Goal: Task Accomplishment & Management: Use online tool/utility

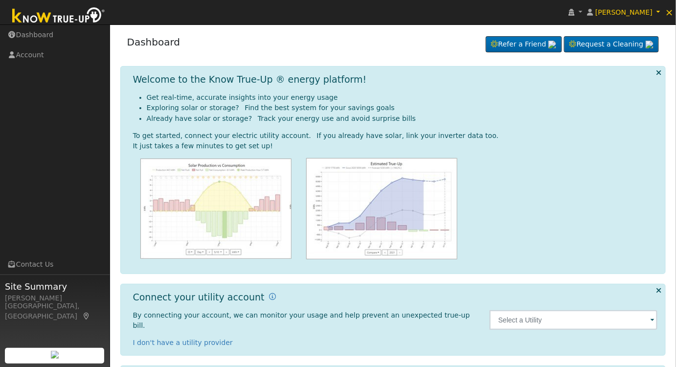
drag, startPoint x: 567, startPoint y: 313, endPoint x: 459, endPoint y: 290, distance: 111.0
click at [459, 290] on div "Connect your utility account By connecting your account, we can monitor your us…" at bounding box center [393, 320] width 546 height 72
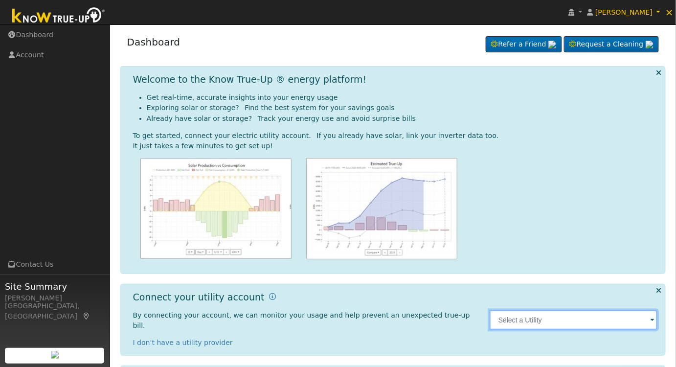
click at [541, 320] on input "text" at bounding box center [574, 320] width 168 height 20
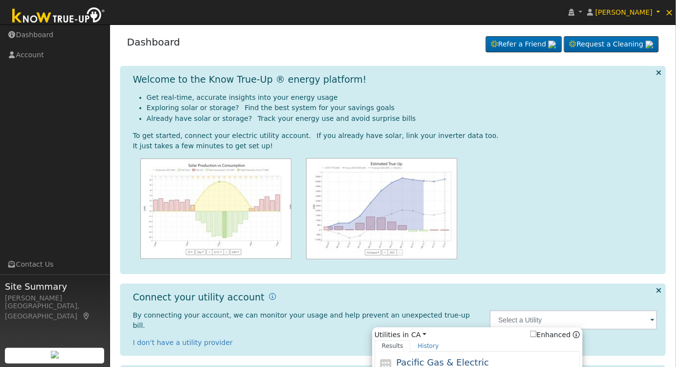
click at [451, 357] on span "Pacific Gas & Electric" at bounding box center [442, 362] width 92 height 10
type input "PG&E"
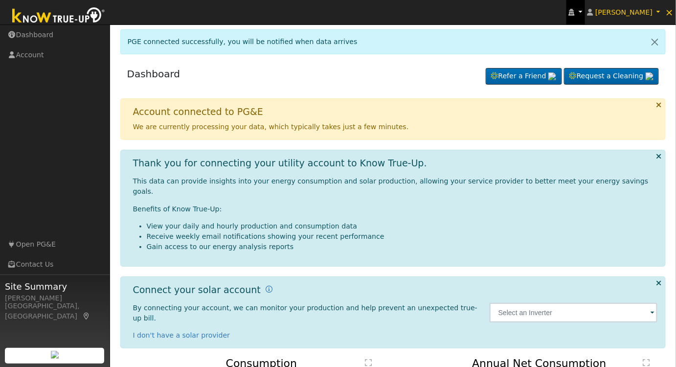
click at [575, 10] on icon at bounding box center [572, 12] width 6 height 7
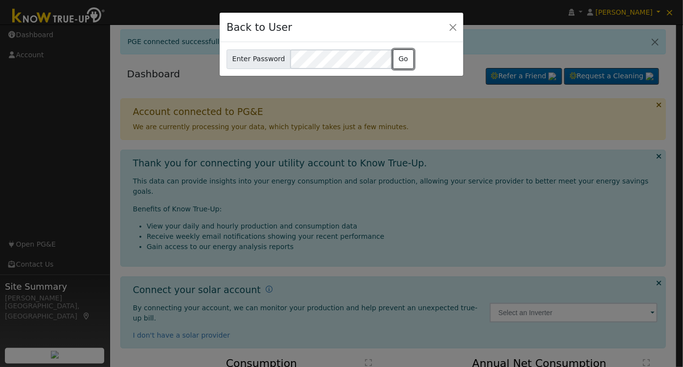
click at [395, 60] on button "Go" at bounding box center [403, 59] width 21 height 20
